Goal: Complete application form

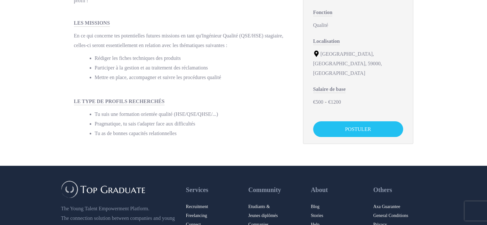
scroll to position [168, 0]
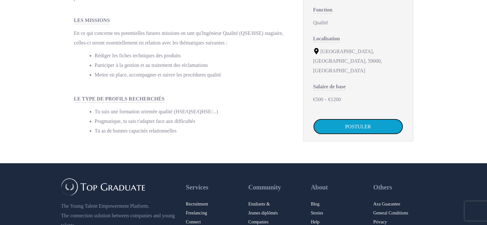
click at [367, 119] on link "POSTULER" at bounding box center [358, 127] width 90 height 16
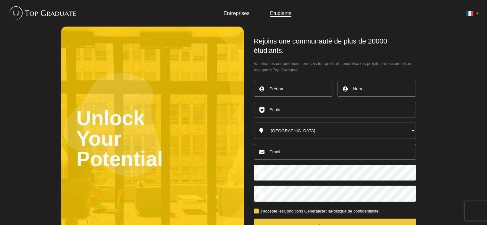
click at [305, 113] on input "text" at bounding box center [335, 110] width 162 height 16
type input "ILIS"
click at [292, 155] on input "email" at bounding box center [335, 152] width 162 height 16
type input "barkallah.ghada@gmail.com"
type input "Ghada"
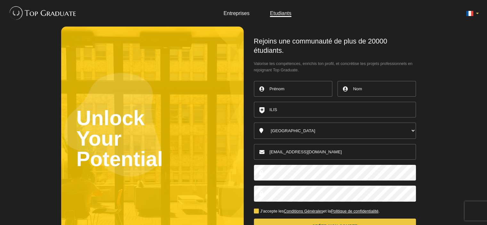
type input "Barkallah"
click at [254, 219] on button "Créer mon compte" at bounding box center [335, 226] width 162 height 15
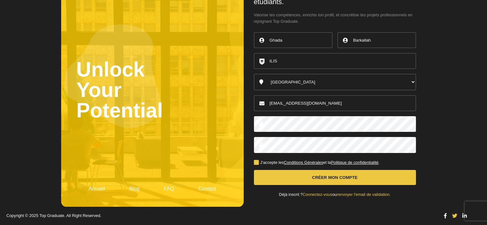
click at [269, 164] on label "J'accepte les Conditions Générales et la Politique de confidentialité ." at bounding box center [317, 163] width 126 height 4
click at [0, 0] on input "J'accepte les Conditions Générales et la Politique de confidentialité ." at bounding box center [0, 0] width 0 height 0
click at [276, 180] on button "Créer mon compte" at bounding box center [335, 177] width 162 height 15
